Goal: Navigation & Orientation: Find specific page/section

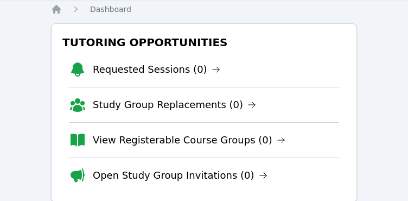
scroll to position [54, 0]
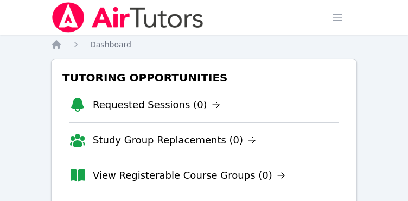
scroll to position [54, 0]
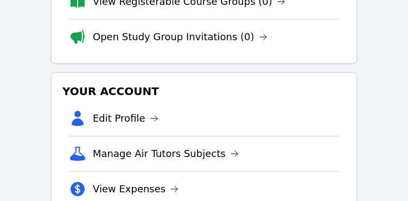
scroll to position [271, 0]
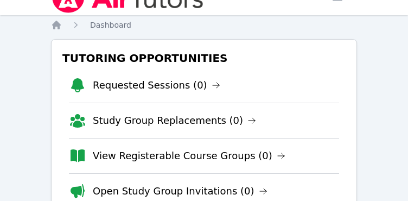
scroll to position [54, 0]
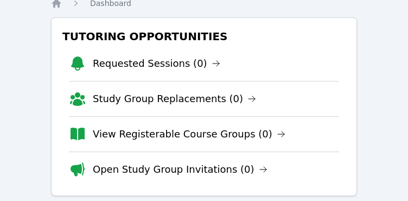
scroll to position [108, 0]
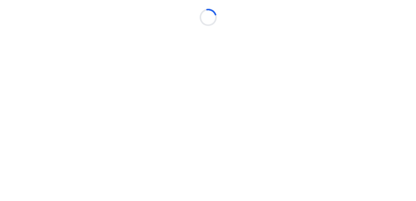
click at [364, 151] on body "Loading..." at bounding box center [208, 100] width 416 height 201
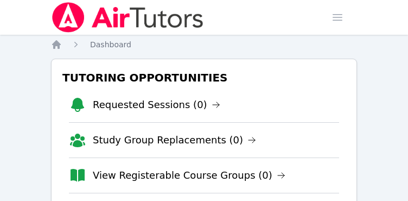
scroll to position [271, 0]
